Goal: Communication & Community: Answer question/provide support

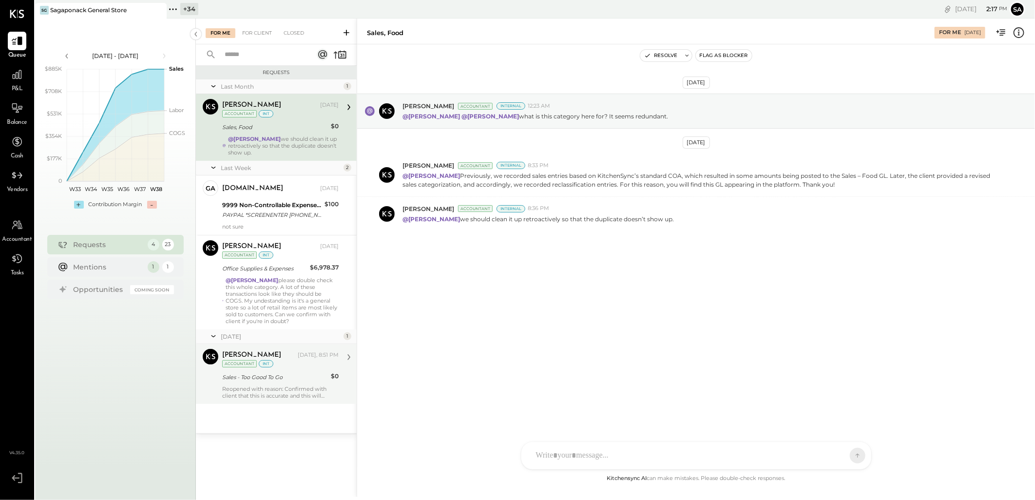
click at [275, 389] on div "Reopened with reason: Confirmed with client that this is accurate and this will…" at bounding box center [280, 392] width 116 height 14
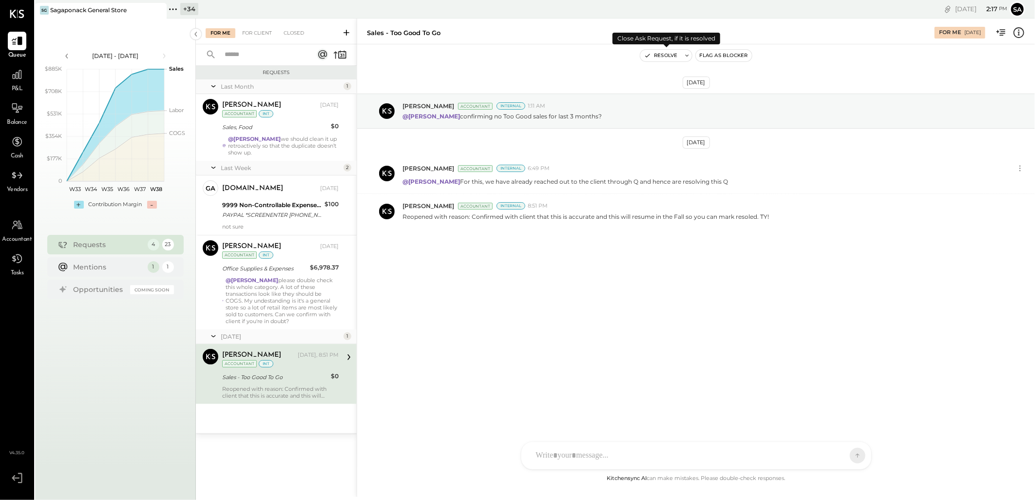
click at [660, 54] on button "Resolve" at bounding box center [660, 56] width 41 height 12
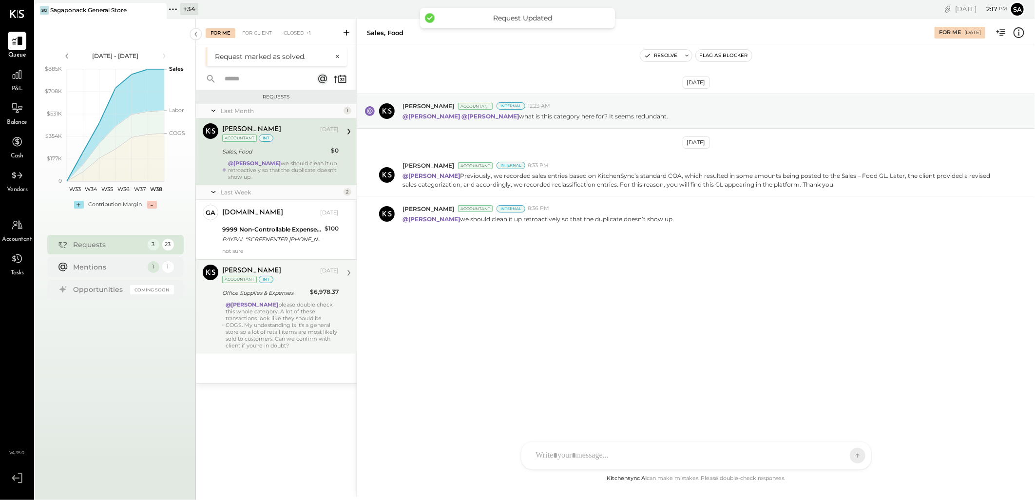
click at [270, 308] on div "@[PERSON_NAME] please double check this whole category. A lot of these transact…" at bounding box center [282, 325] width 113 height 48
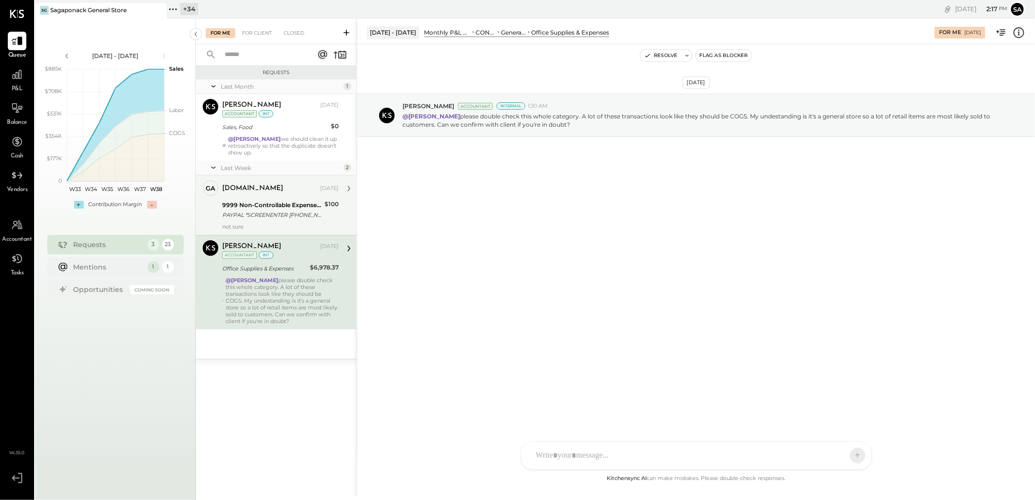
click at [281, 211] on div "PAYPAL *SCREENENTER [PHONE_NUMBER] [GEOGRAPHIC_DATA]" at bounding box center [271, 215] width 99 height 10
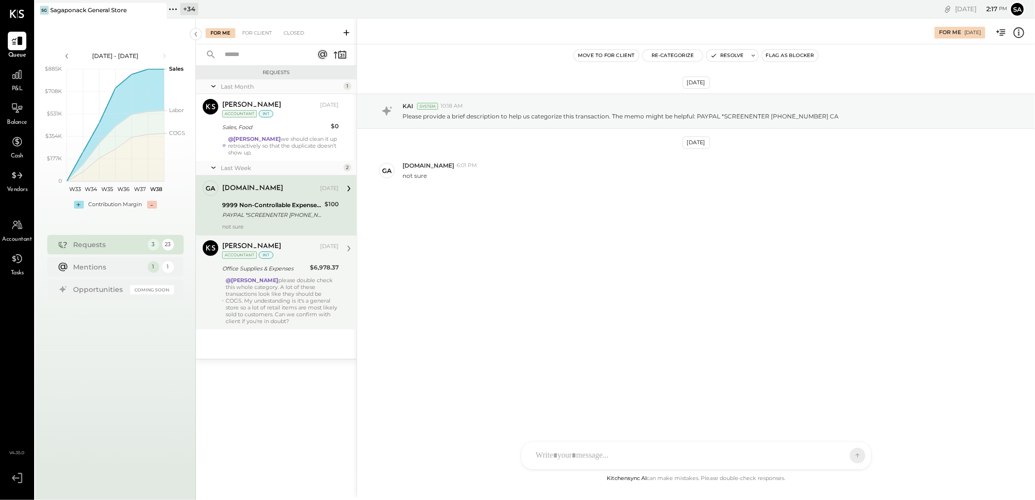
click at [247, 25] on div "For Me For Client Closed" at bounding box center [276, 32] width 161 height 26
click at [187, 4] on div "+ 34" at bounding box center [189, 9] width 18 height 12
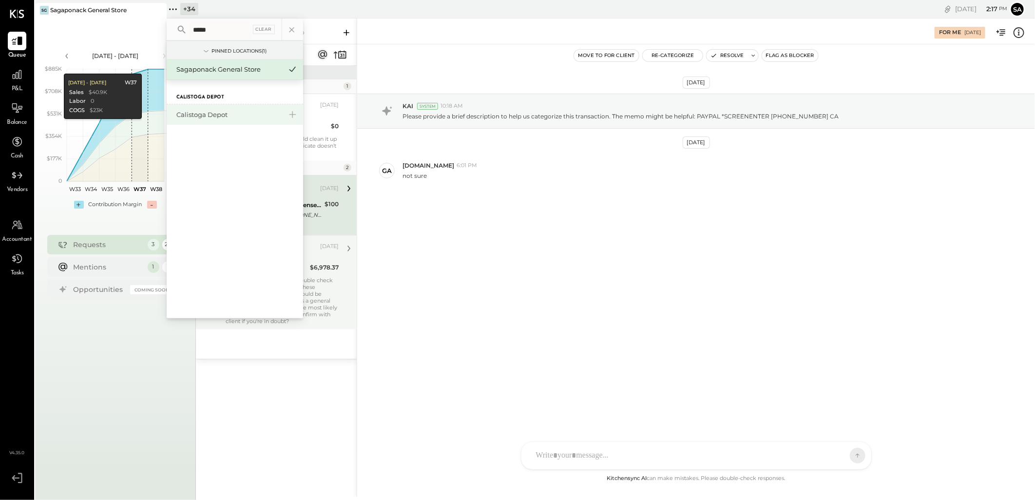
type input "*****"
click at [208, 111] on div "Calistoga Depot" at bounding box center [228, 114] width 105 height 9
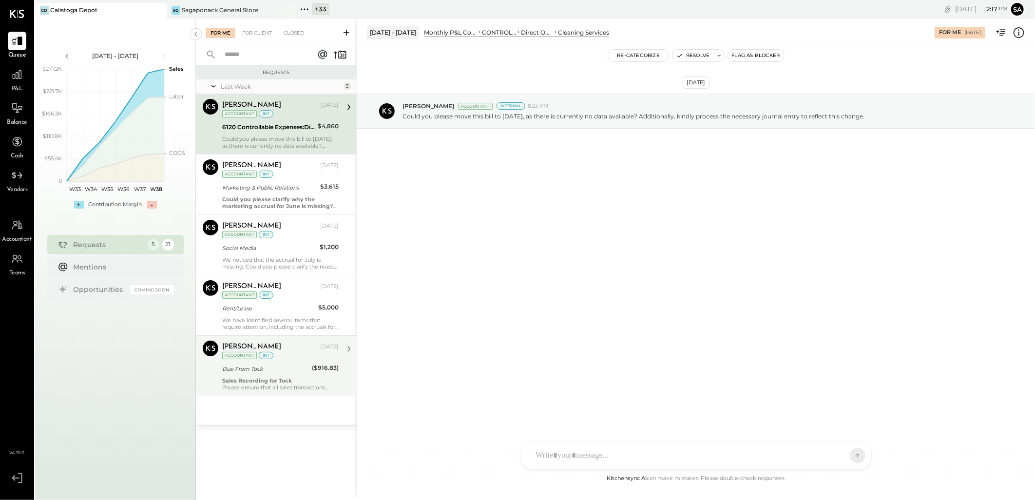
click at [260, 355] on div "int" at bounding box center [266, 355] width 15 height 7
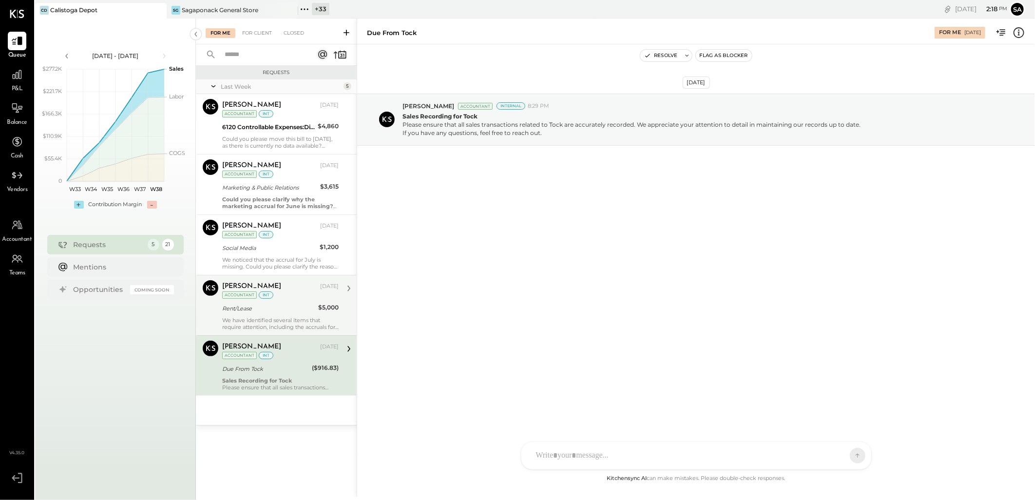
click at [247, 305] on div "Rent/Lease" at bounding box center [268, 309] width 93 height 10
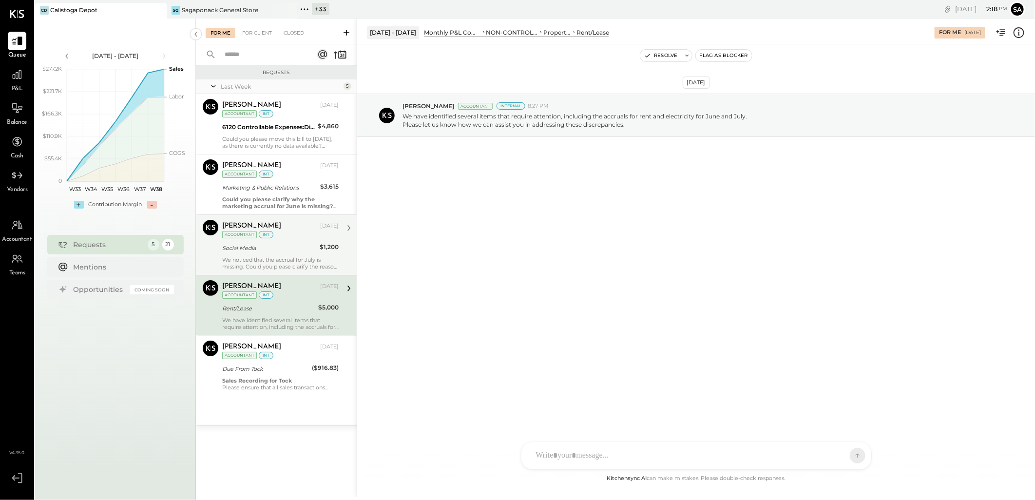
click at [268, 254] on div "[PERSON_NAME] [DATE] Accountant int Social Media $1,200 We noticed that the acc…" at bounding box center [280, 245] width 116 height 50
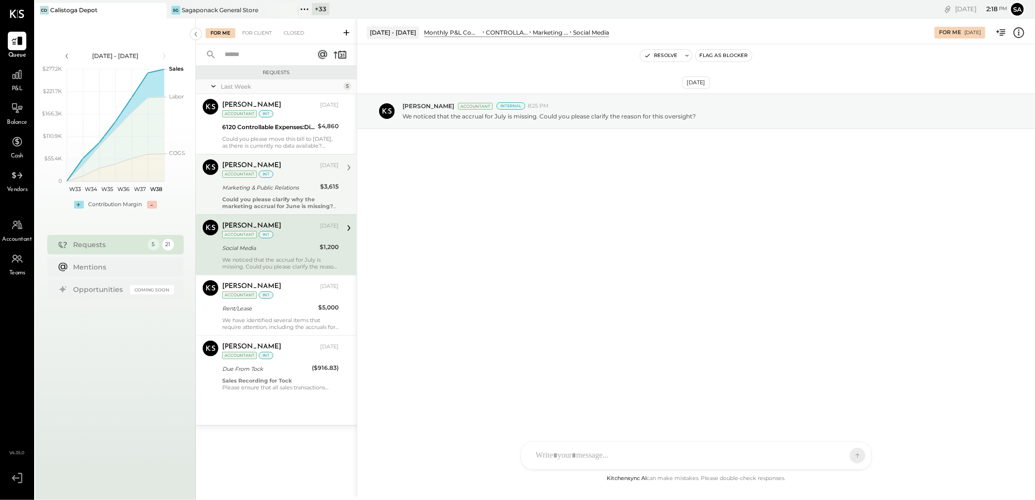
click at [263, 187] on div "Marketing & Public Relations" at bounding box center [269, 188] width 95 height 10
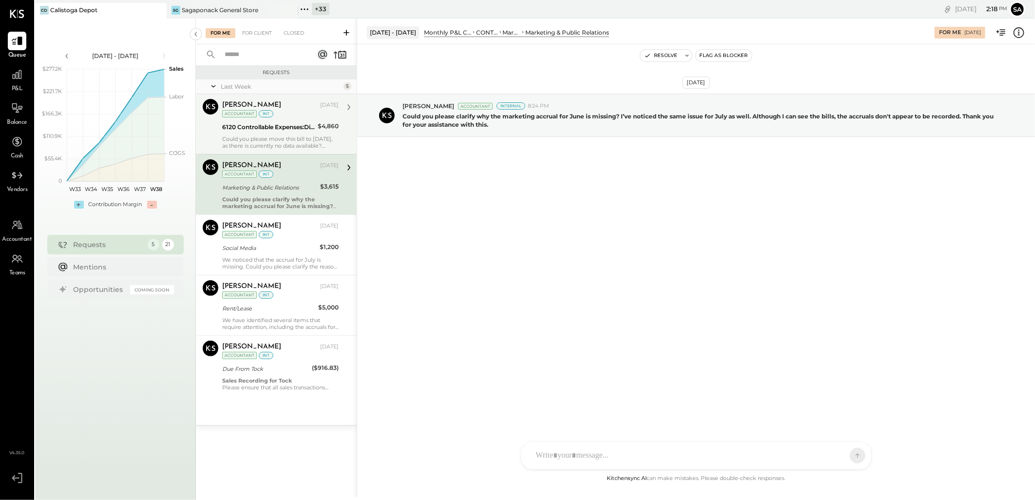
click at [237, 132] on div "6120 Controllable Expenses:Direct Operating Expenses:Cleaning Services" at bounding box center [268, 127] width 93 height 10
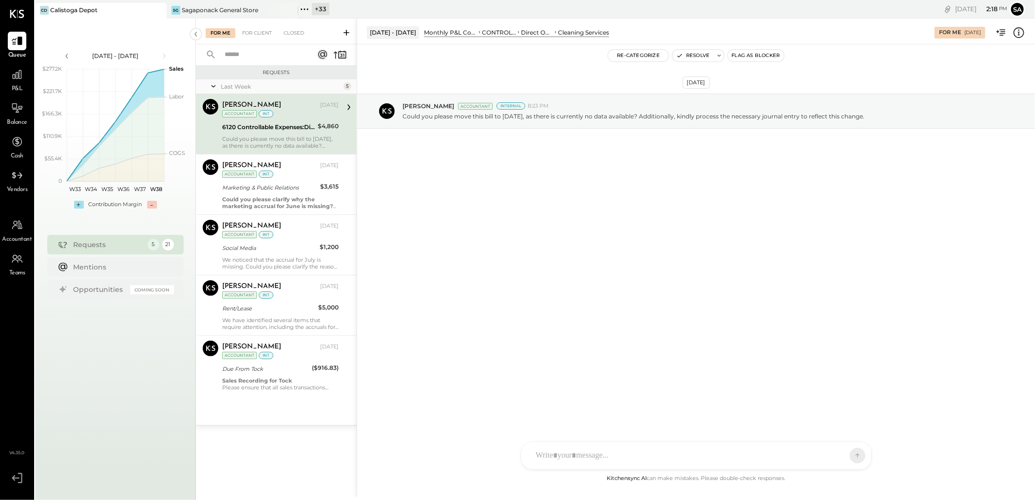
drag, startPoint x: 262, startPoint y: 98, endPoint x: 265, endPoint y: 115, distance: 16.7
click at [262, 99] on div "[PERSON_NAME][DEMOGRAPHIC_DATA] [DATE] Accountant int" at bounding box center [280, 109] width 116 height 20
click at [284, 257] on div "We noticed that the accrual for July is missing. Could you please clarify the r…" at bounding box center [280, 263] width 116 height 14
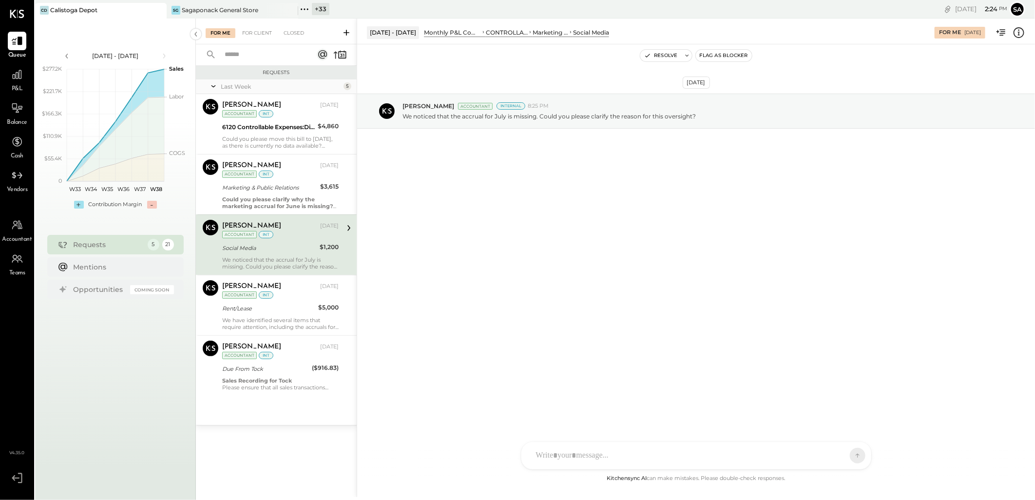
click at [589, 450] on div at bounding box center [687, 455] width 313 height 21
click at [586, 408] on span "[PERSON_NAME]" at bounding box center [615, 410] width 76 height 9
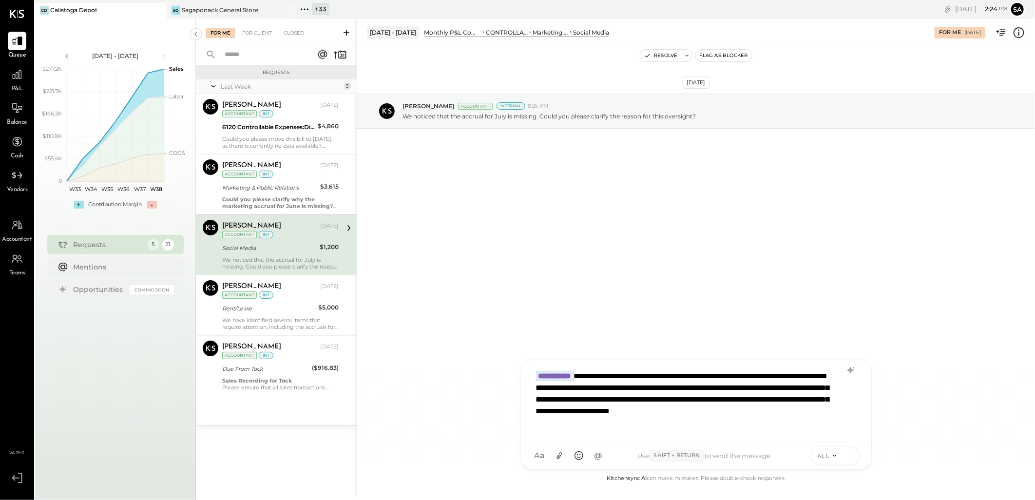
click at [851, 456] on icon at bounding box center [849, 455] width 9 height 10
click at [822, 458] on span "ALL" at bounding box center [823, 456] width 12 height 8
click at [826, 431] on div "INTERNAL" at bounding box center [839, 431] width 57 height 16
click at [850, 454] on icon at bounding box center [849, 455] width 9 height 10
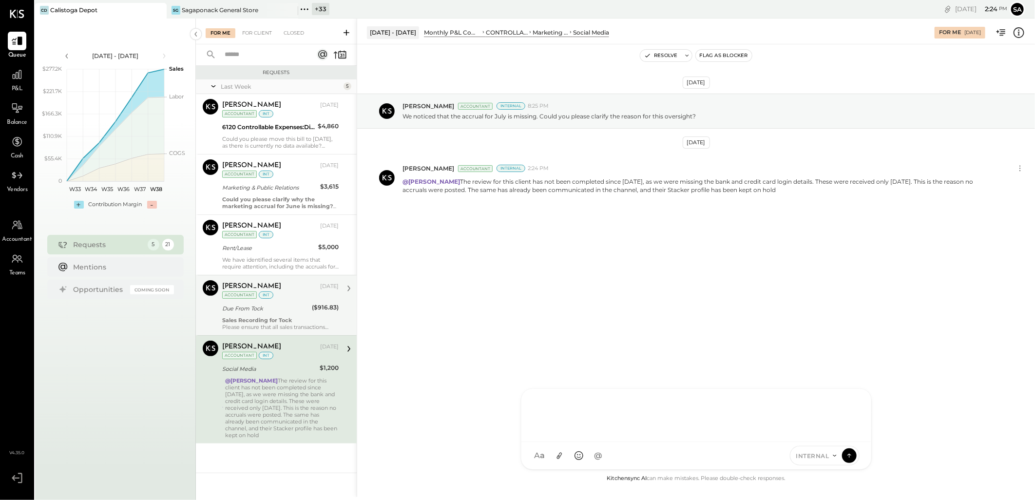
click at [271, 314] on div "Due From Tock" at bounding box center [265, 309] width 87 height 12
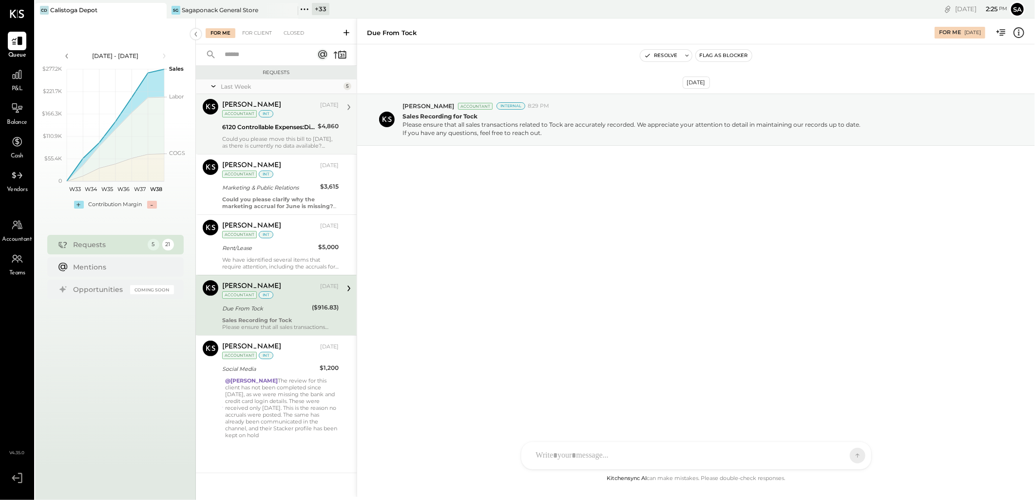
click at [288, 146] on div "Could you please move this bill to [DATE], as there is currently no data availa…" at bounding box center [280, 142] width 116 height 14
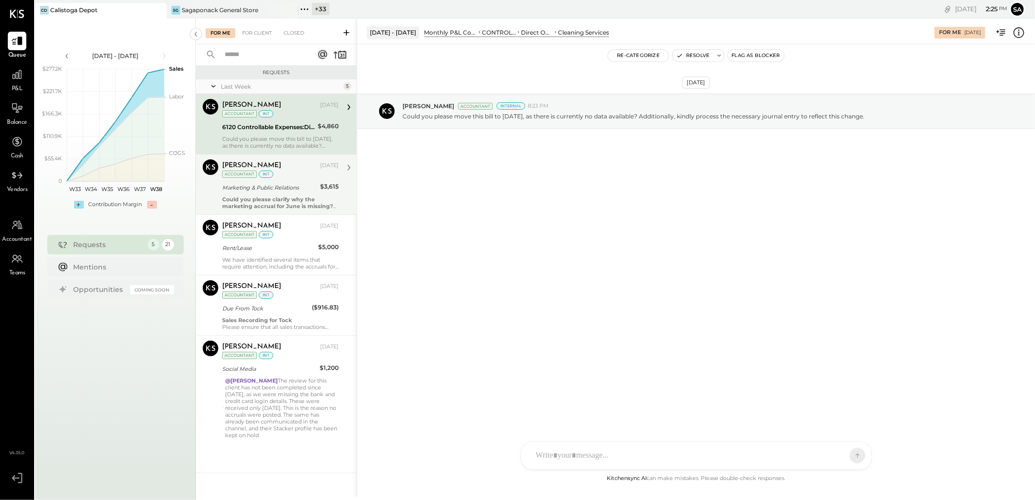
click at [264, 192] on div "Marketing & Public Relations" at bounding box center [269, 188] width 95 height 10
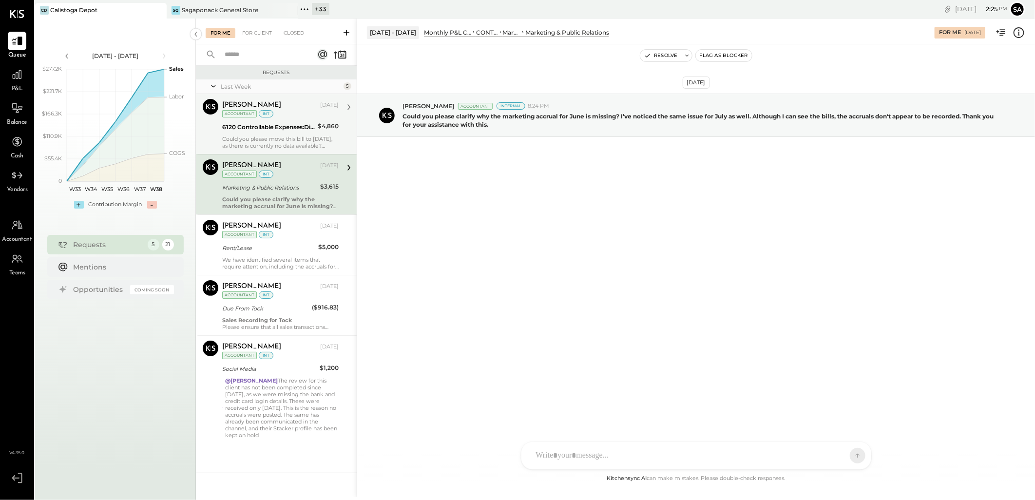
click at [591, 458] on div at bounding box center [687, 455] width 313 height 21
click at [595, 405] on div "NJ [PERSON_NAME]" at bounding box center [602, 410] width 112 height 19
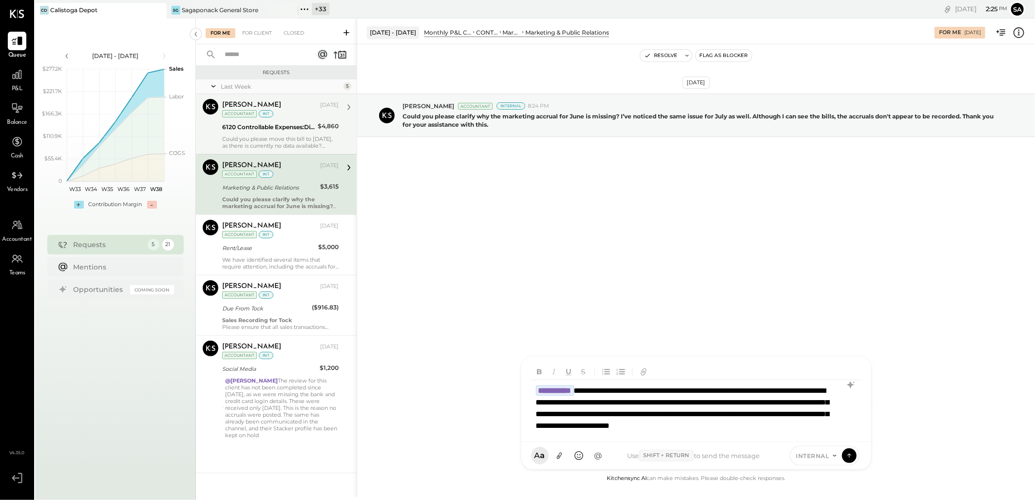
click at [819, 458] on span "INTERNAL" at bounding box center [812, 456] width 33 height 8
click at [850, 456] on icon at bounding box center [849, 455] width 9 height 10
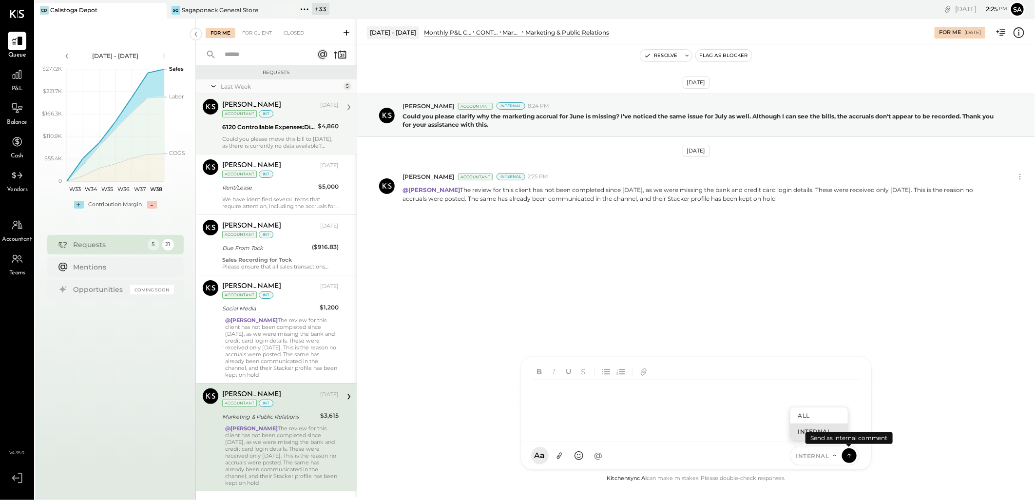
scroll to position [17, 0]
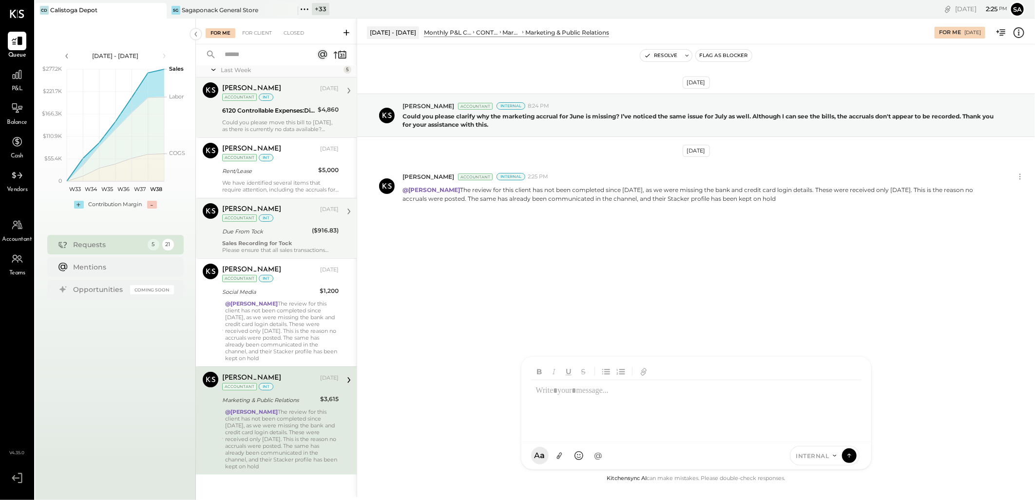
click at [279, 224] on div "[PERSON_NAME][DEMOGRAPHIC_DATA] [DATE] Accountant int Due From Tock ($916.83) S…" at bounding box center [280, 228] width 116 height 50
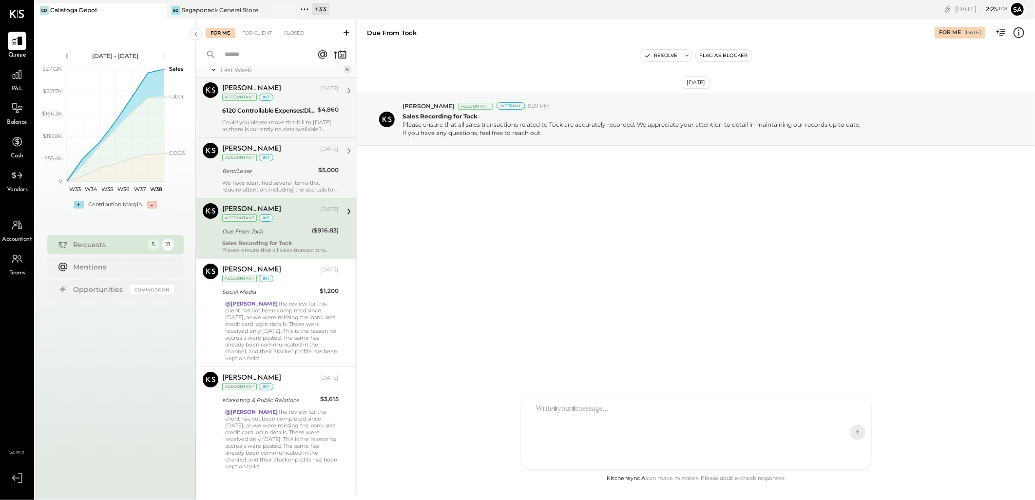
click at [289, 163] on div "[PERSON_NAME] [DATE] Accountant int Rent/Lease $5,000 We have identified severa…" at bounding box center [280, 168] width 116 height 50
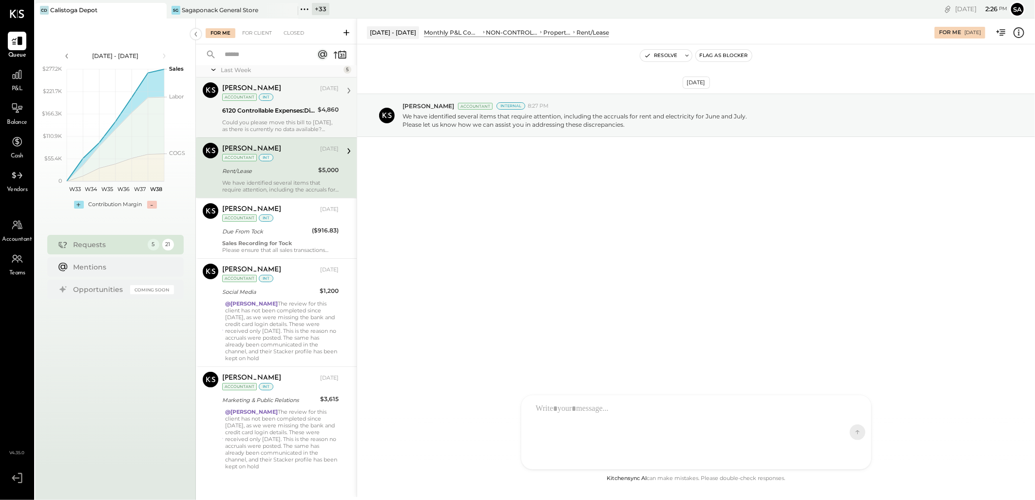
click at [566, 400] on div at bounding box center [687, 432] width 313 height 68
click at [578, 411] on span "[PERSON_NAME]" at bounding box center [615, 410] width 76 height 9
click at [612, 408] on div "**********" at bounding box center [696, 414] width 330 height 39
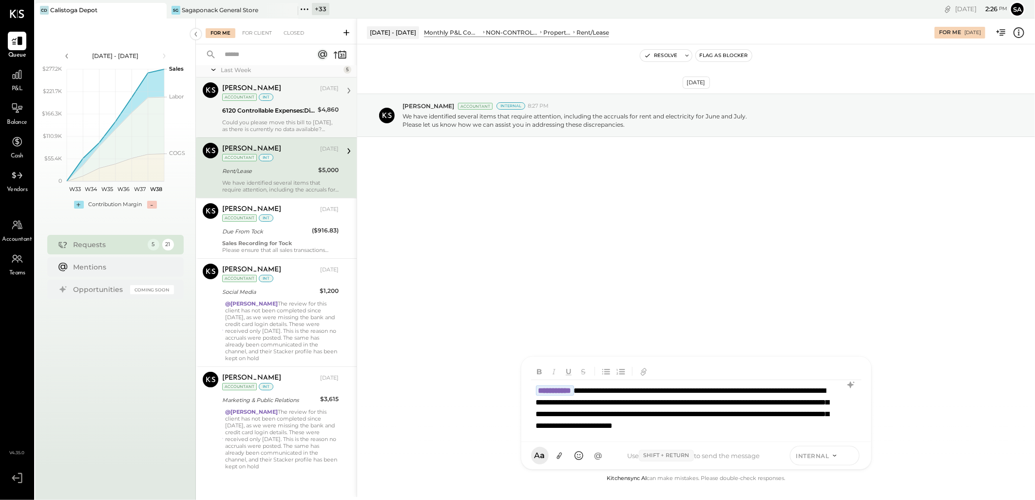
click at [851, 456] on icon at bounding box center [849, 455] width 9 height 10
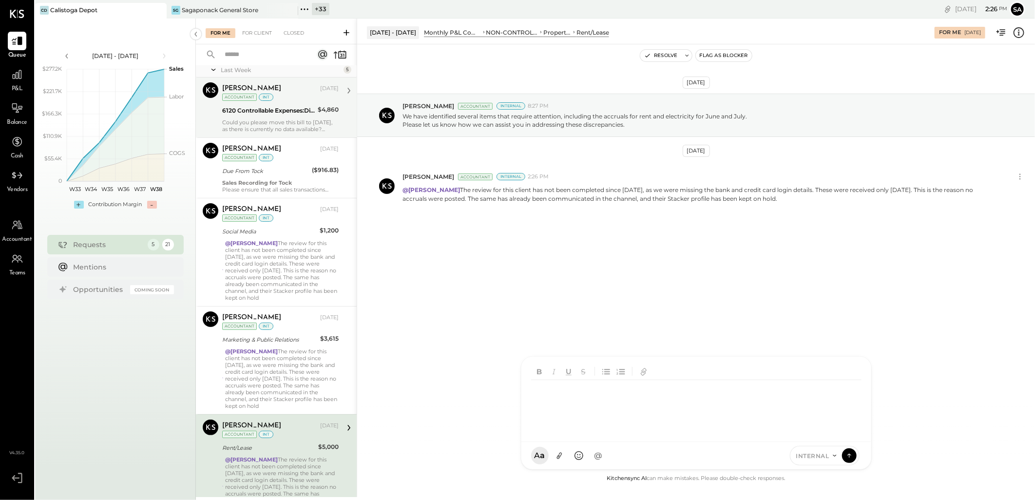
scroll to position [71, 0]
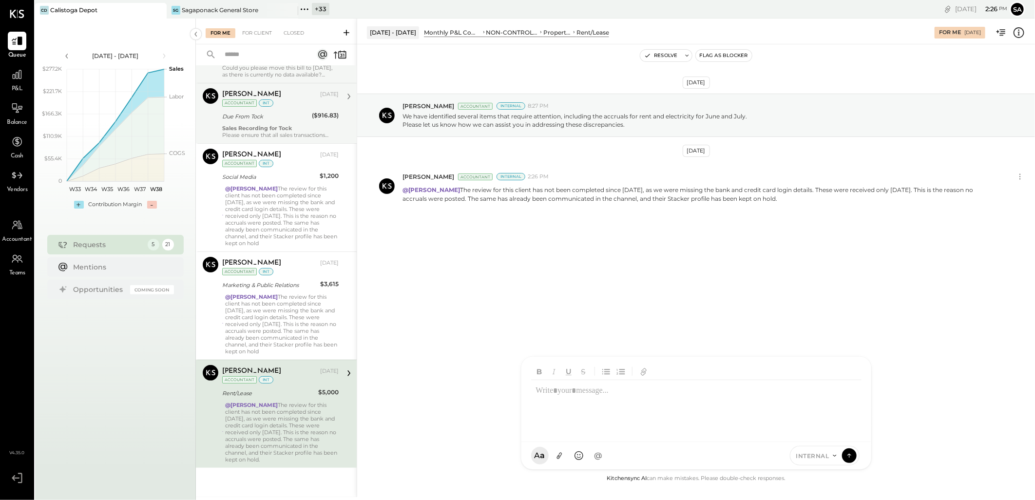
click at [268, 125] on strong "Sales Recording for Tock" at bounding box center [257, 128] width 70 height 7
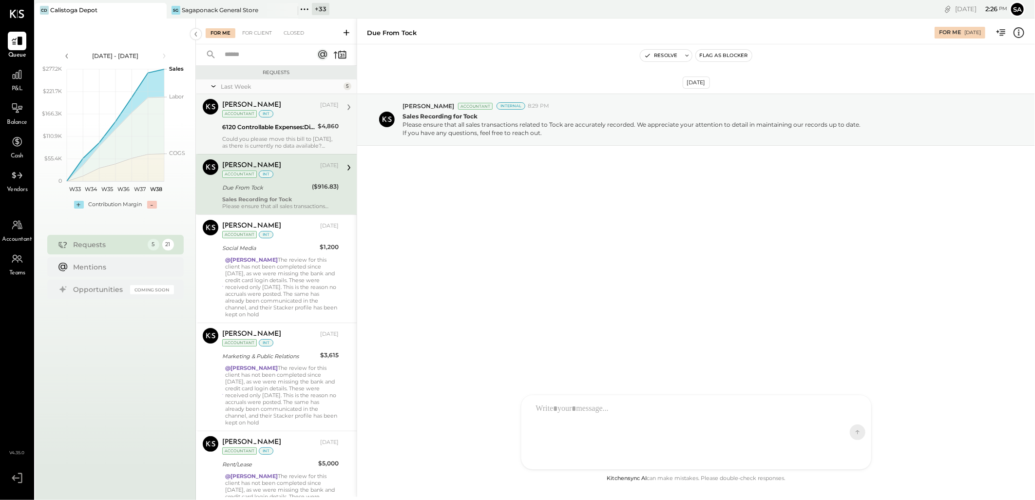
click at [274, 131] on div "6120 Controllable Expenses:Direct Operating Expenses:Cleaning Services" at bounding box center [268, 127] width 93 height 10
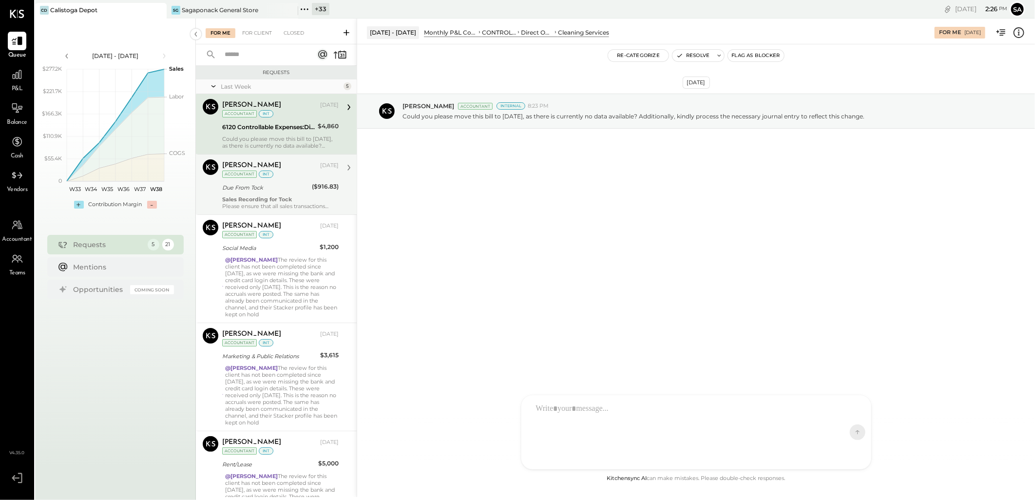
click at [1016, 32] on icon at bounding box center [1018, 32] width 13 height 13
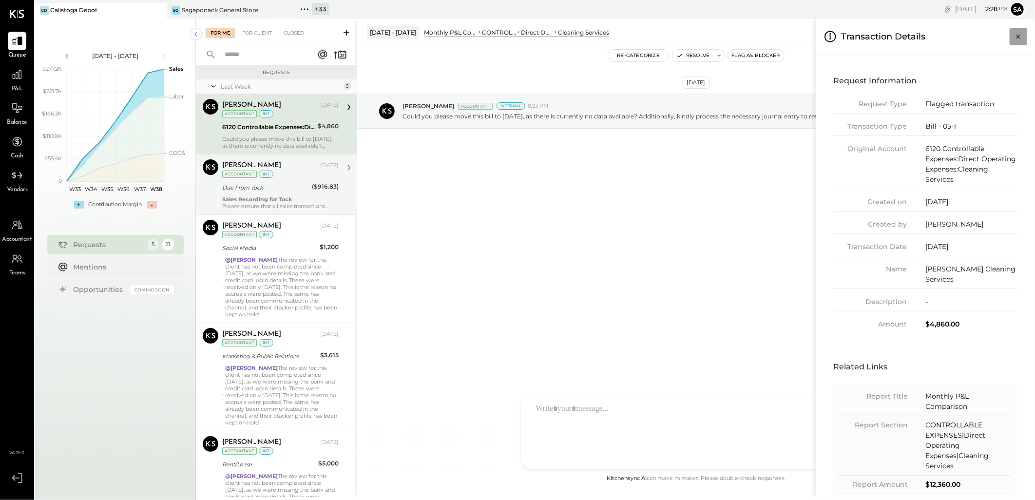
click at [1019, 38] on icon "Close panel" at bounding box center [1018, 37] width 10 height 10
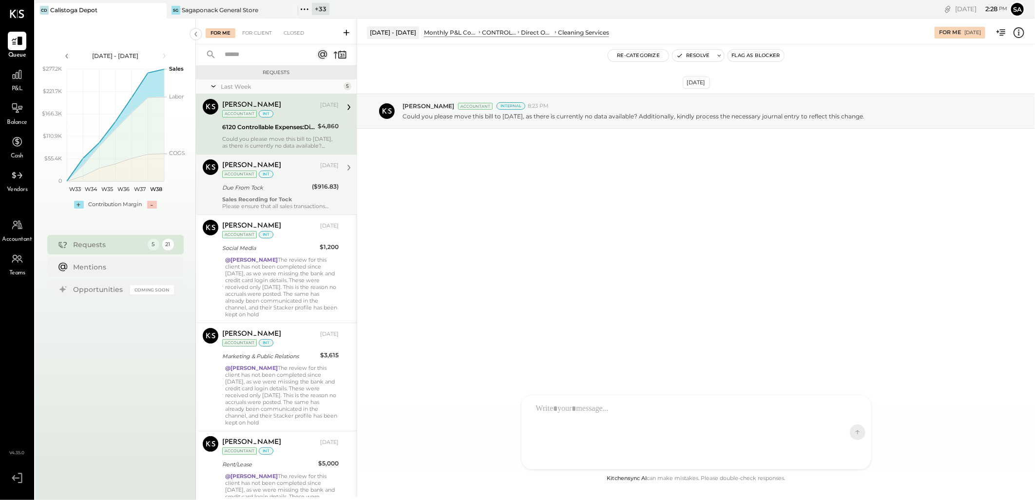
click at [576, 412] on div at bounding box center [687, 432] width 313 height 68
type input "*****"
click at [577, 411] on span "[PERSON_NAME]" at bounding box center [615, 410] width 76 height 9
click at [847, 456] on icon at bounding box center [849, 455] width 9 height 10
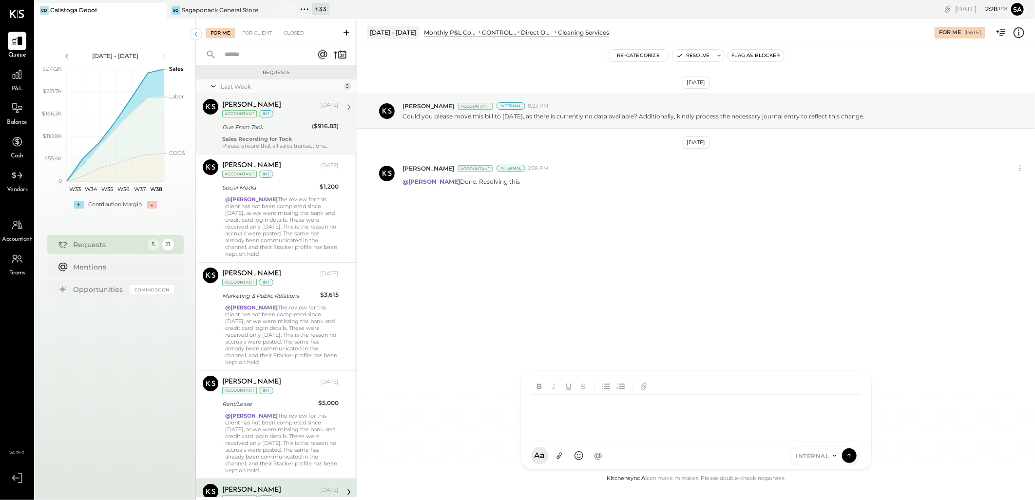
scroll to position [67, 0]
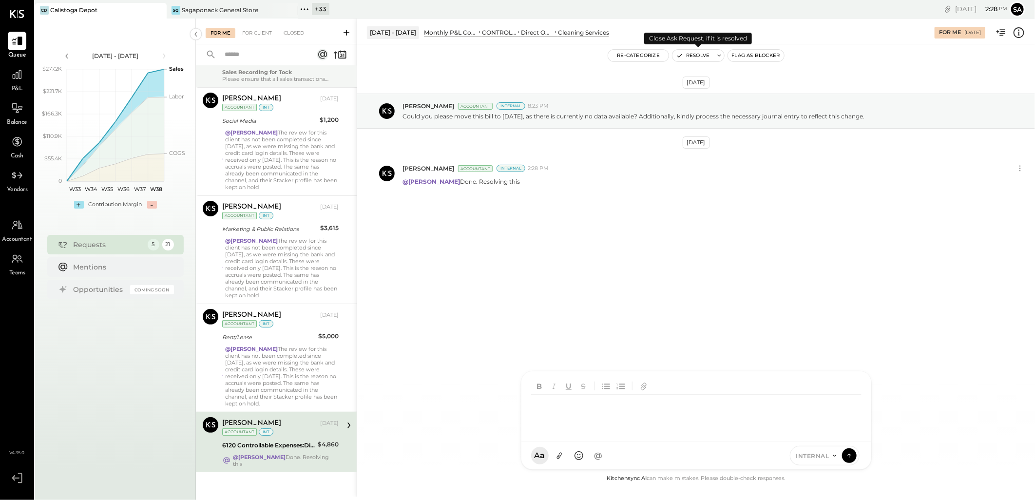
click at [689, 57] on button "Resolve" at bounding box center [692, 56] width 41 height 12
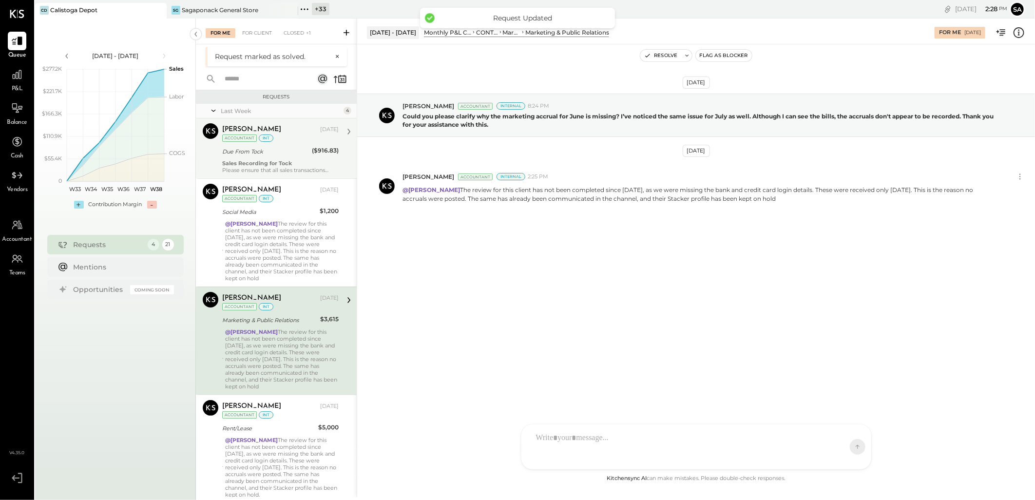
click at [279, 161] on strong "Sales Recording for Tock" at bounding box center [257, 163] width 70 height 7
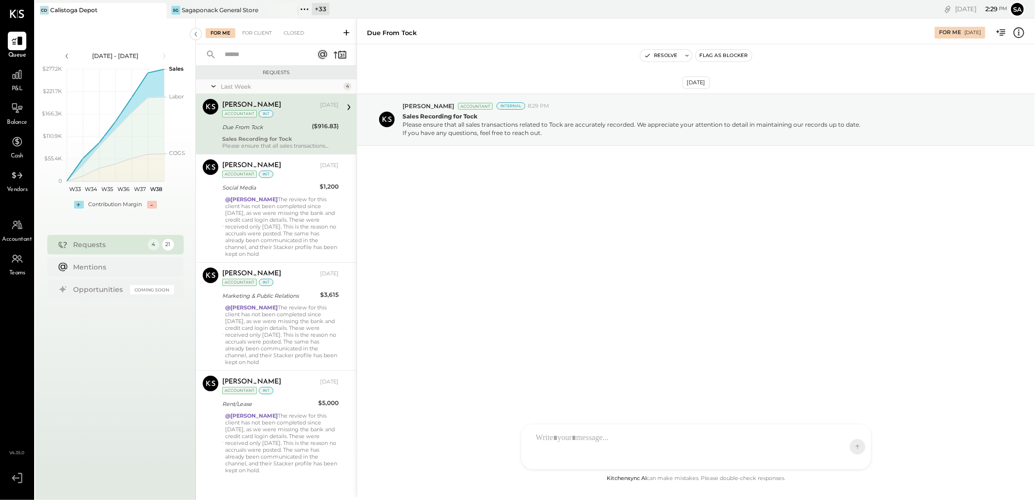
click at [347, 105] on icon at bounding box center [348, 107] width 3 height 6
drag, startPoint x: 323, startPoint y: 9, endPoint x: 324, endPoint y: 72, distance: 62.9
click at [323, 9] on div "+ 33" at bounding box center [321, 9] width 18 height 12
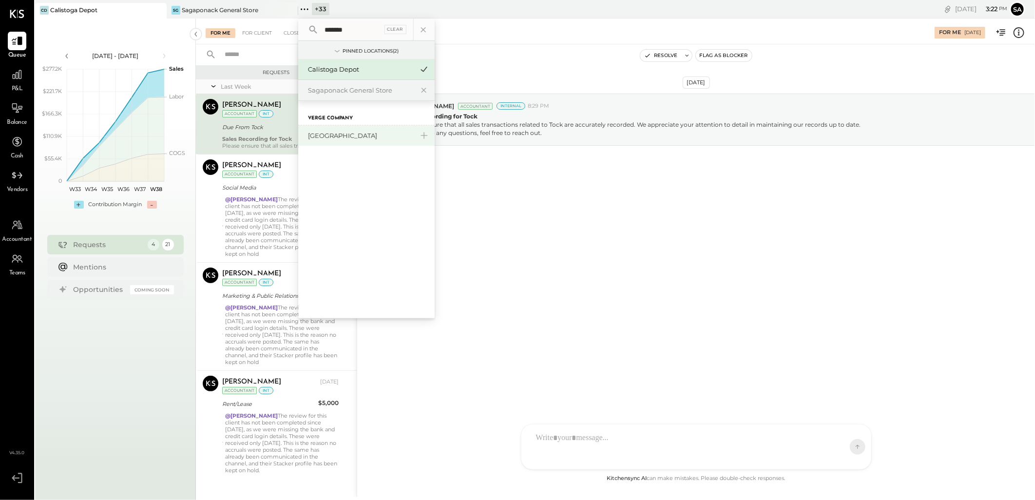
type input "*******"
click at [339, 134] on div "[GEOGRAPHIC_DATA]" at bounding box center [360, 135] width 105 height 9
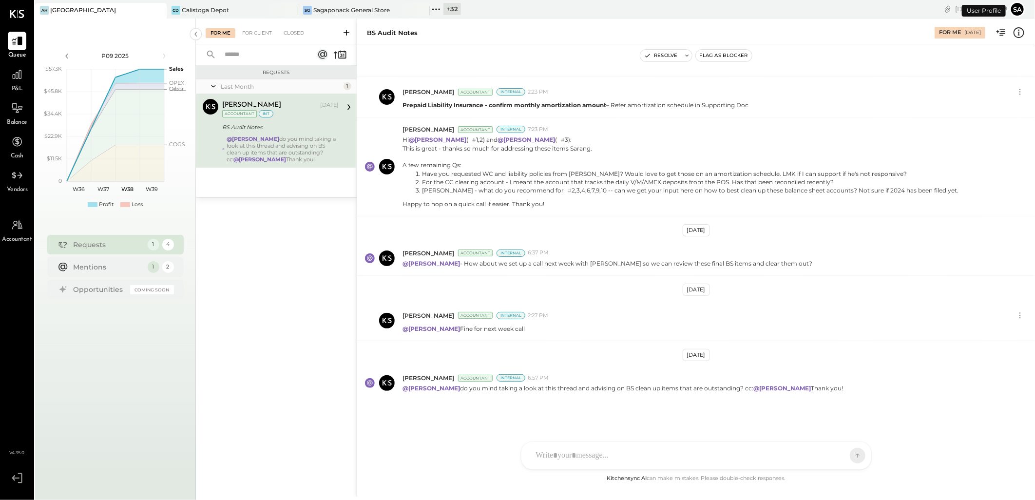
scroll to position [479, 0]
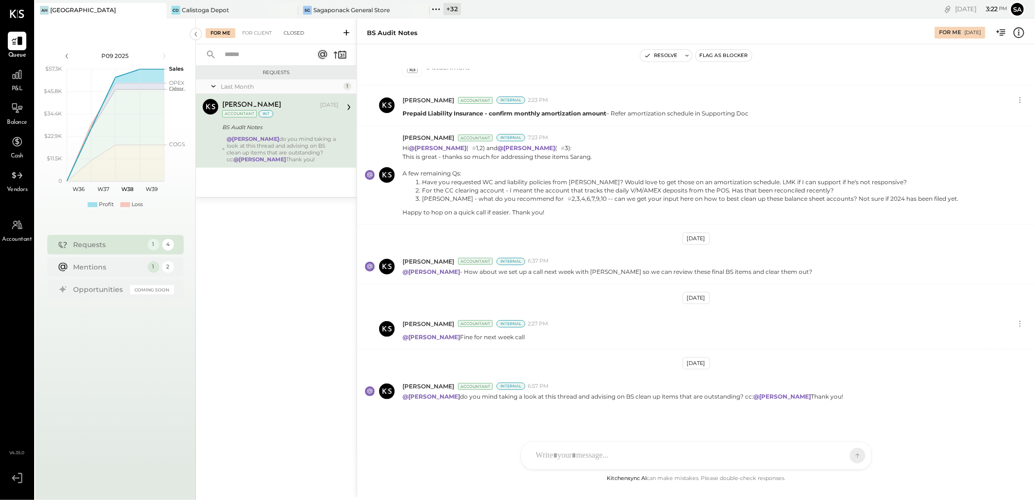
click at [294, 30] on div "Closed" at bounding box center [294, 33] width 30 height 10
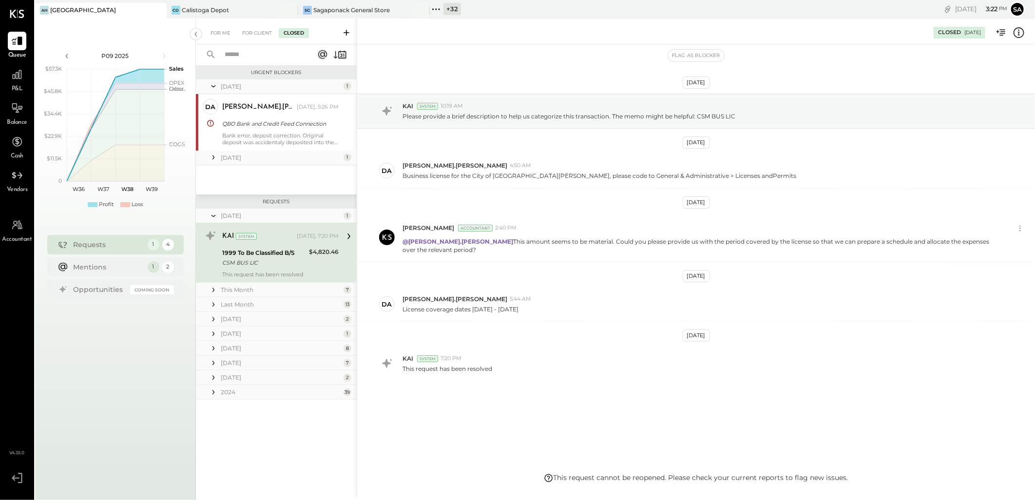
click at [219, 214] on div "[DATE] 1" at bounding box center [276, 216] width 161 height 15
click at [211, 213] on icon at bounding box center [214, 216] width 10 height 24
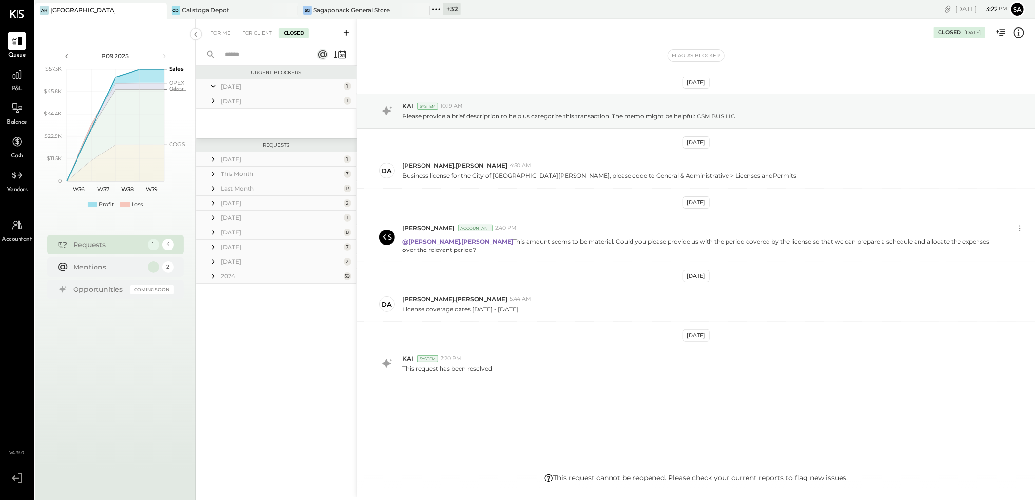
click at [209, 85] on icon at bounding box center [214, 86] width 10 height 24
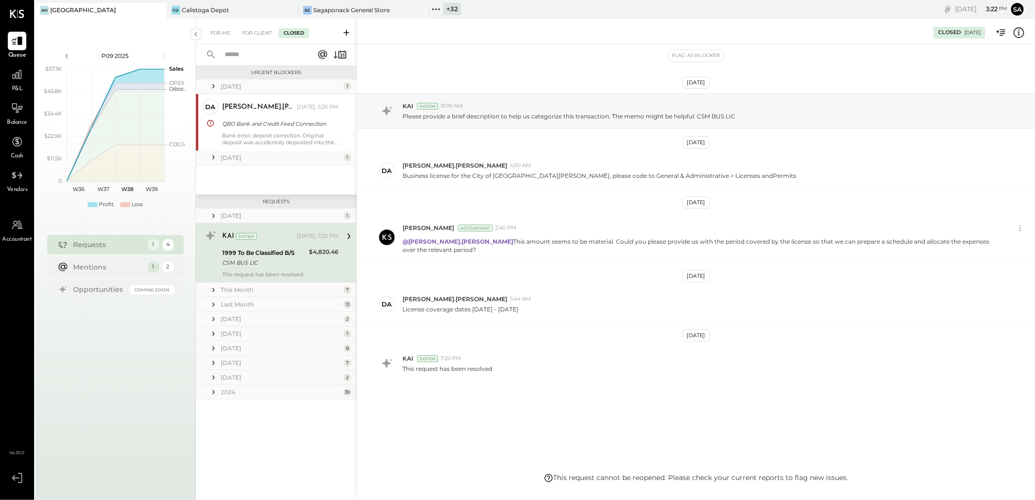
click at [212, 213] on icon at bounding box center [213, 215] width 2 height 4
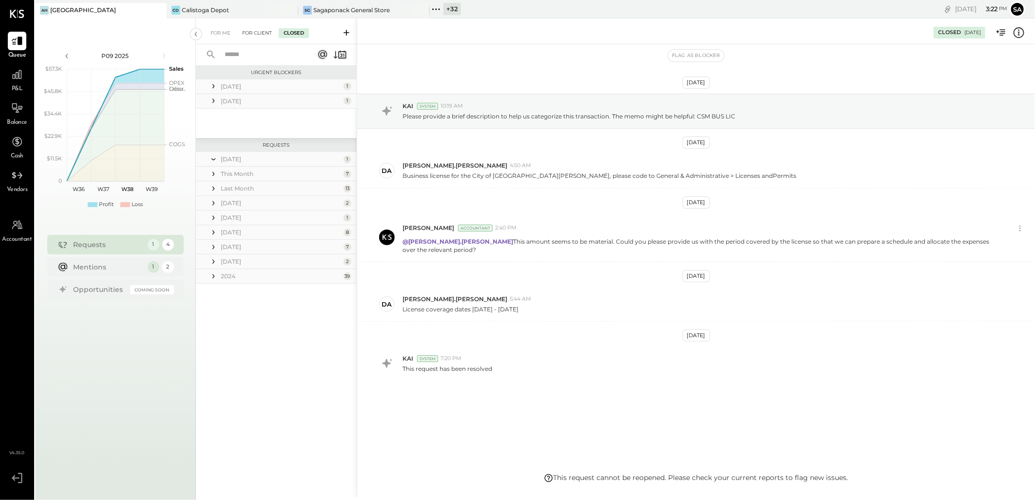
click at [257, 28] on div "For Client" at bounding box center [256, 33] width 39 height 10
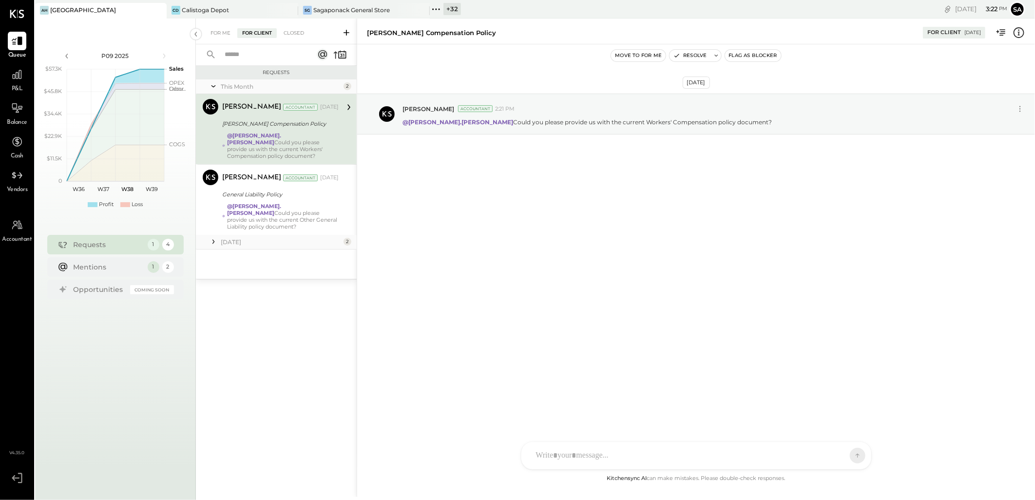
click at [211, 237] on icon at bounding box center [214, 242] width 10 height 10
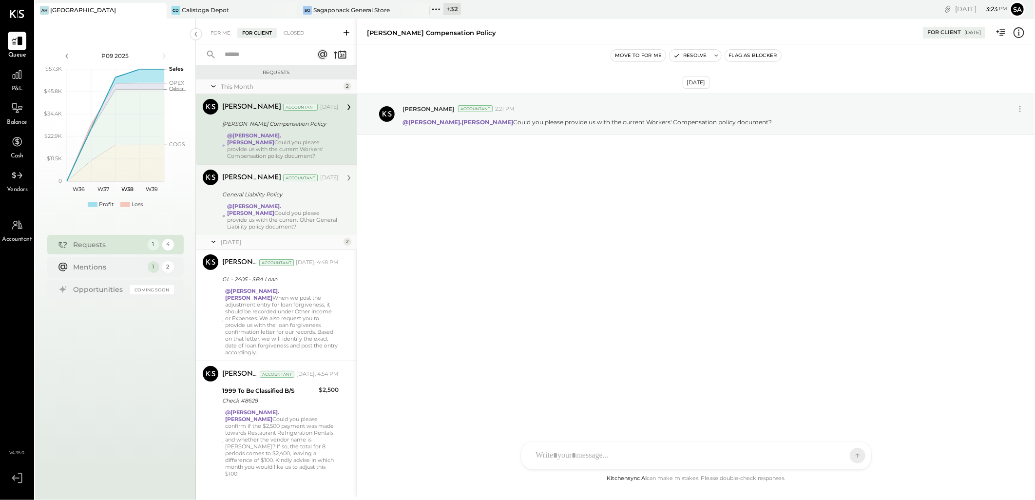
click at [273, 203] on strong "@[PERSON_NAME].[PERSON_NAME]" at bounding box center [254, 210] width 54 height 14
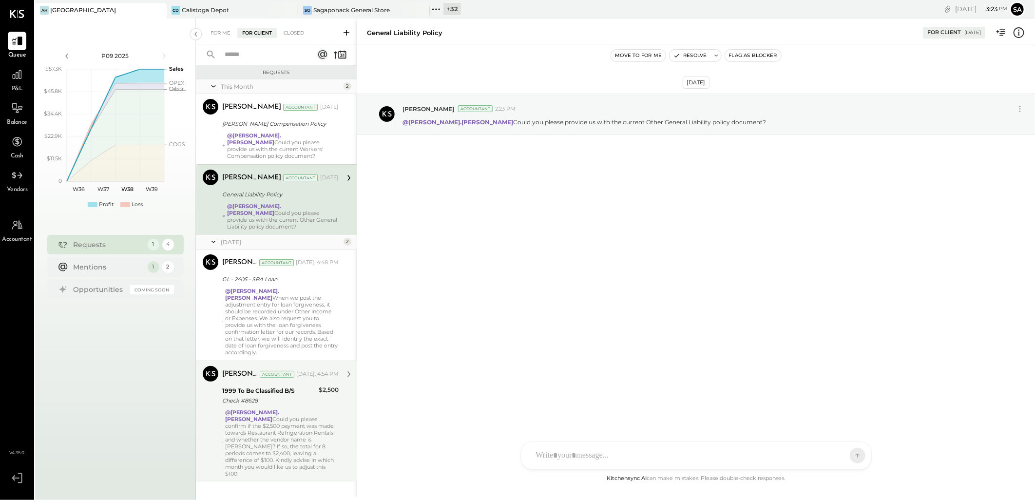
click at [270, 386] on div "[PERSON_NAME] Accountant [DATE], 4:54 PM 1999 To Be Classified B/S Check #8628 …" at bounding box center [280, 421] width 116 height 111
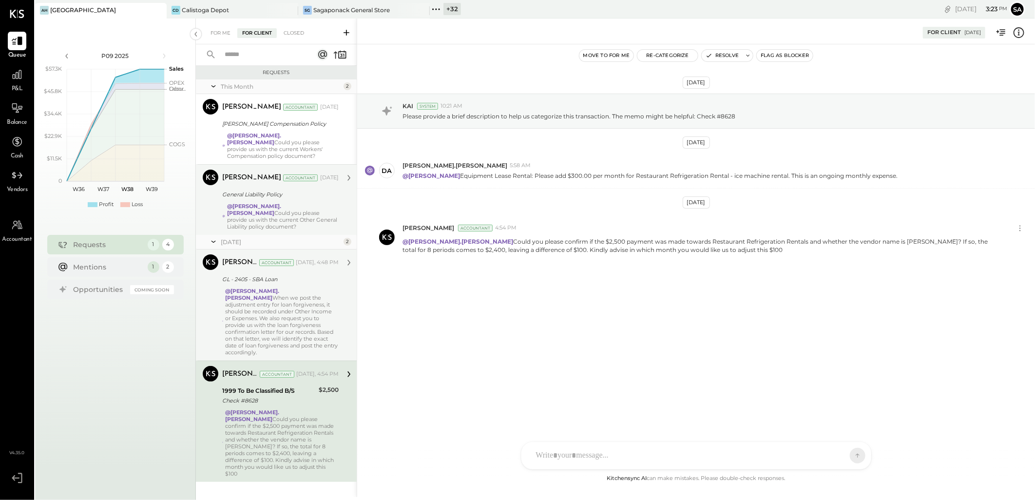
click at [284, 303] on div "@[PERSON_NAME].[PERSON_NAME] When we post the adjustment entry for loan forgive…" at bounding box center [282, 321] width 114 height 68
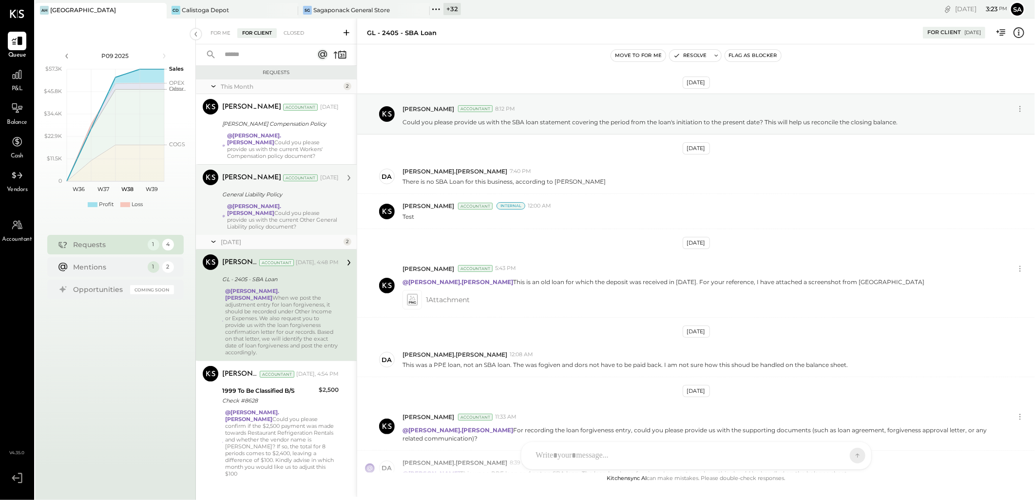
scroll to position [359, 0]
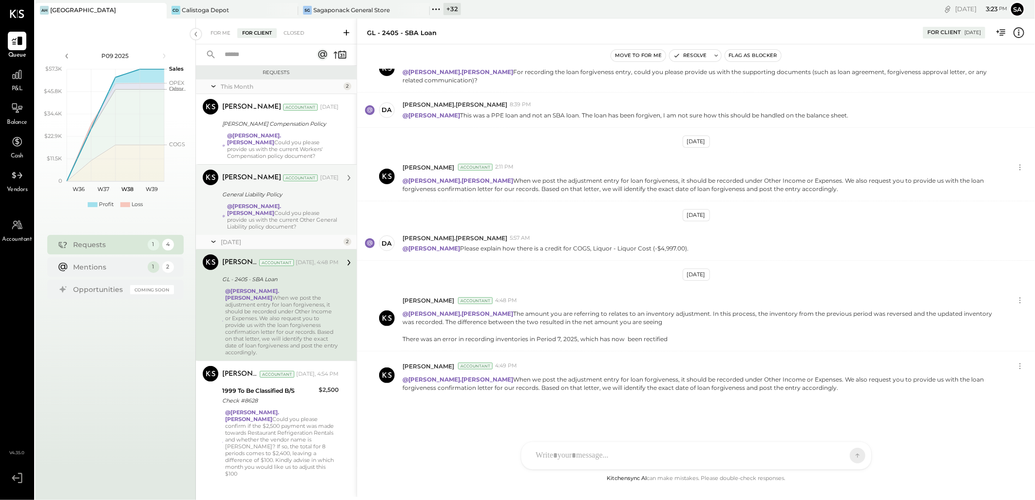
click at [279, 216] on div "[PERSON_NAME] Accountant [PERSON_NAME] Accountant [DATE] General Liability Poli…" at bounding box center [276, 199] width 161 height 71
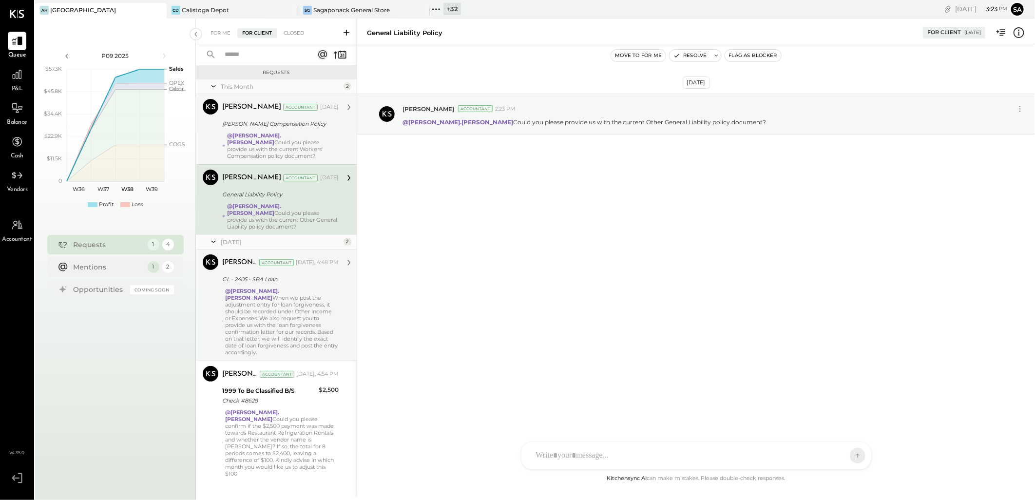
click at [276, 124] on div "[PERSON_NAME] Compensation Policy" at bounding box center [279, 124] width 114 height 10
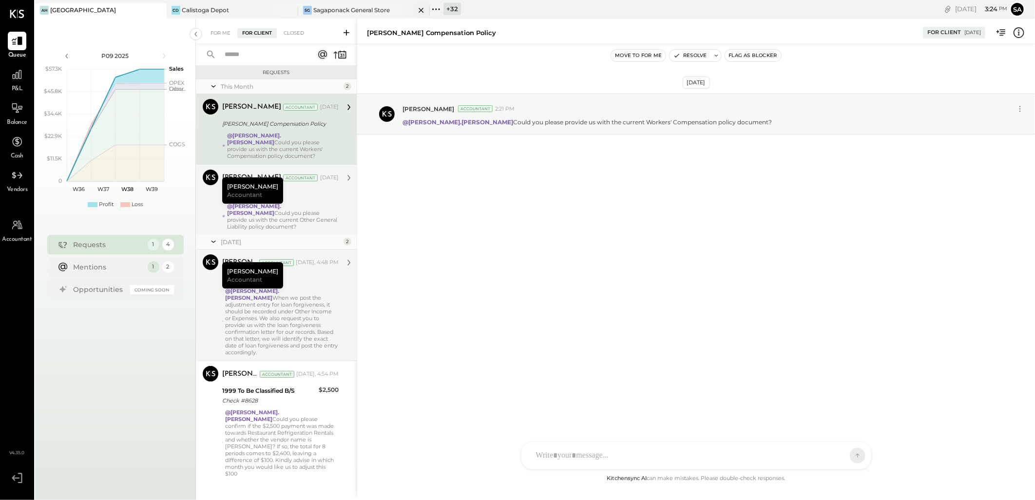
click at [348, 6] on div "Sagaponack General Store" at bounding box center [351, 10] width 76 height 8
